Goal: Information Seeking & Learning: Learn about a topic

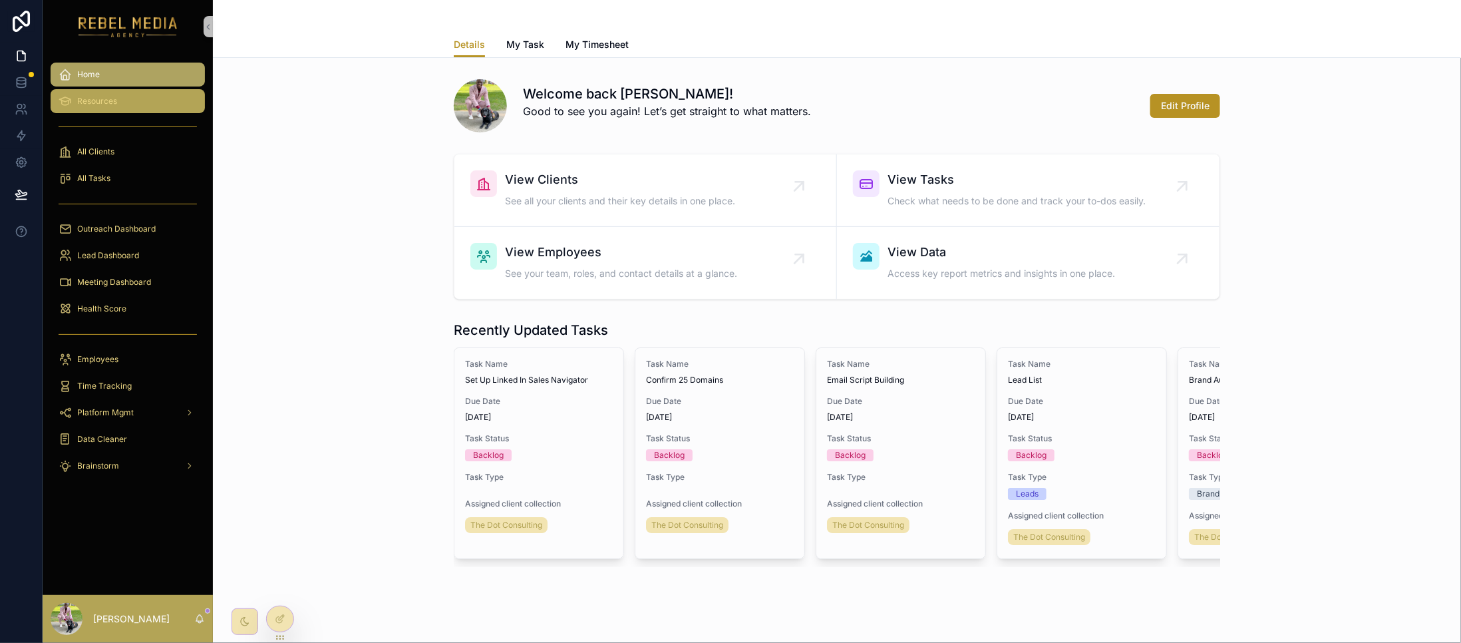
click at [97, 96] on span "Resources" at bounding box center [97, 101] width 40 height 11
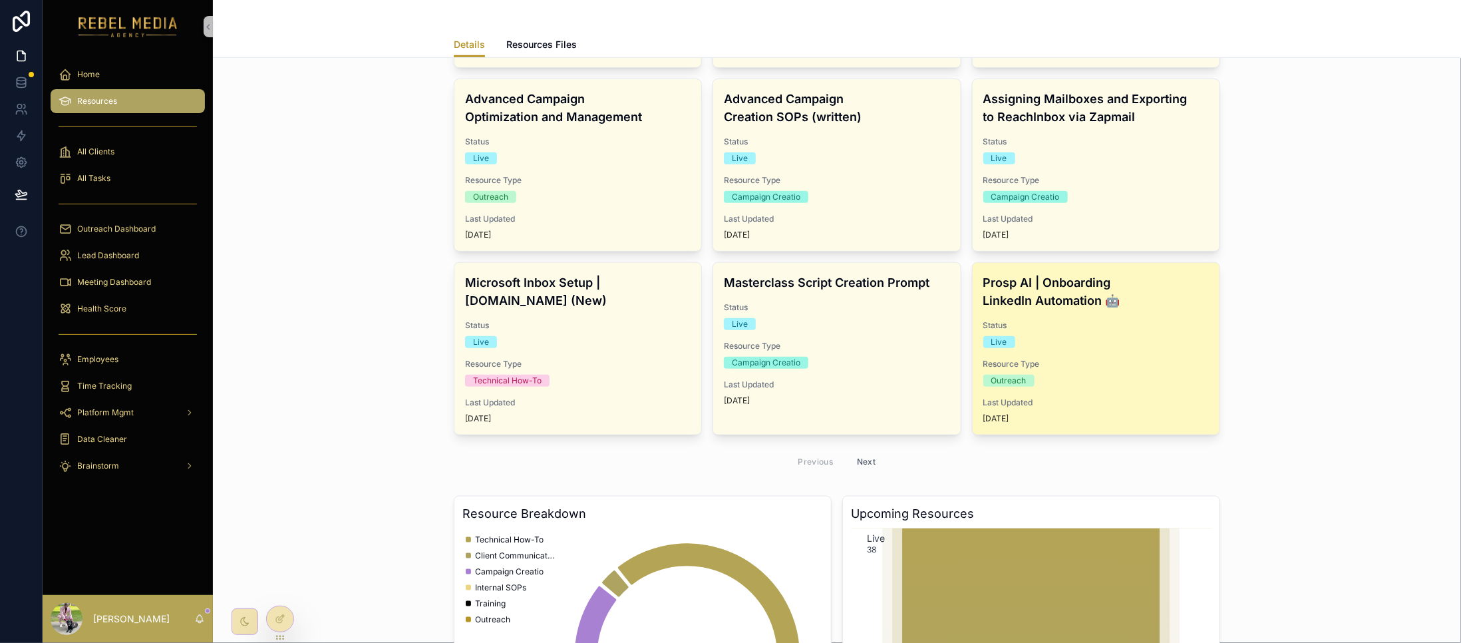
scroll to position [532, 0]
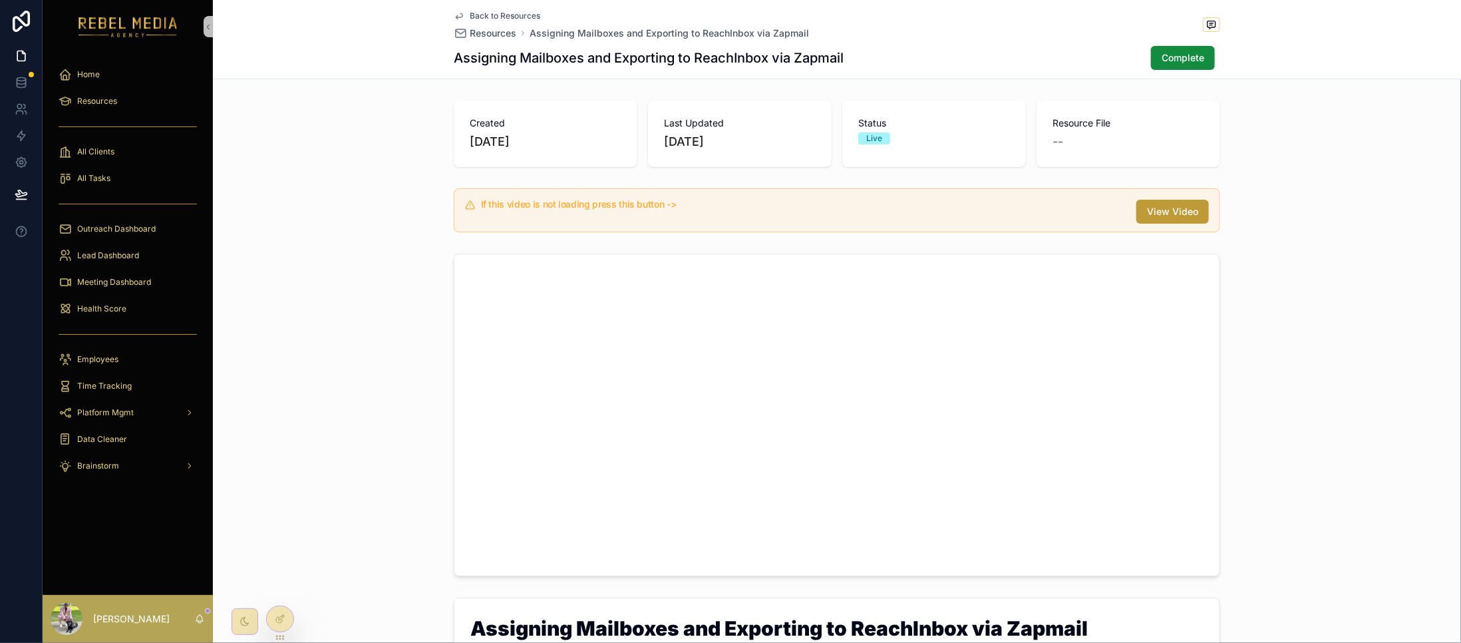
click at [973, 212] on span "View Video" at bounding box center [1172, 211] width 51 height 13
